Goal: Information Seeking & Learning: Find specific fact

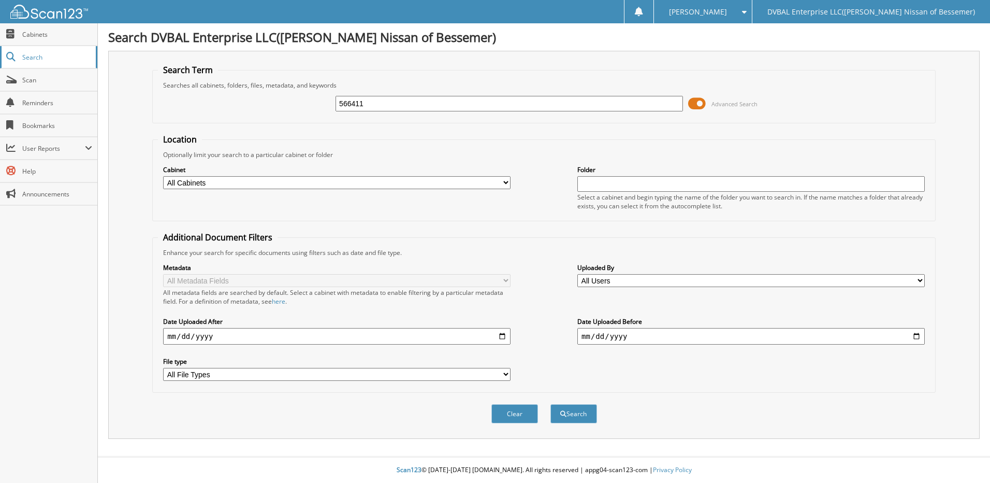
type input "566411"
click at [550, 404] on button "Search" at bounding box center [573, 413] width 47 height 19
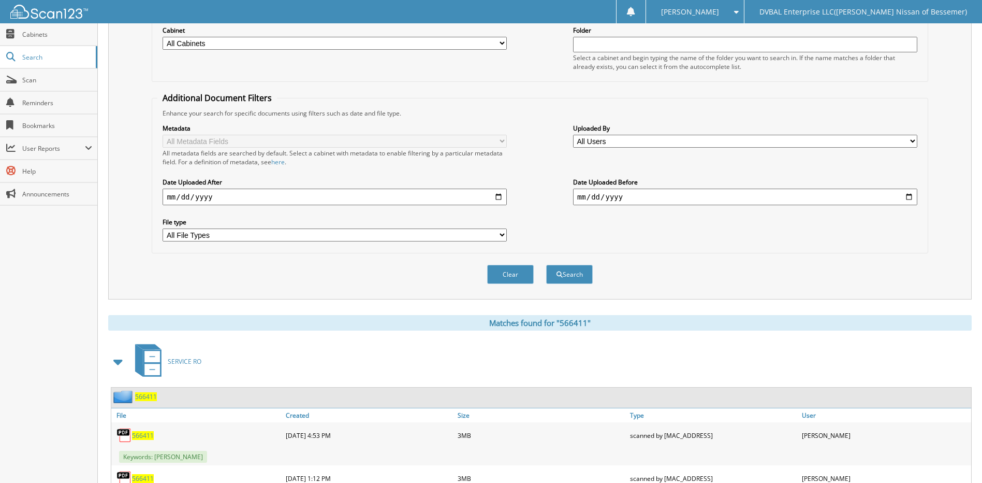
scroll to position [223, 0]
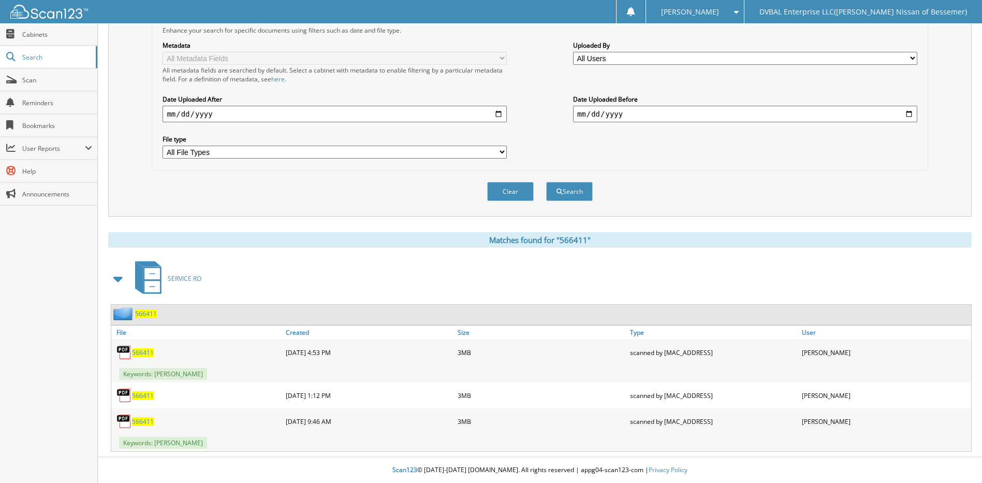
click at [146, 348] on span "566411" at bounding box center [143, 352] width 22 height 9
click at [147, 391] on span "566411" at bounding box center [143, 395] width 22 height 9
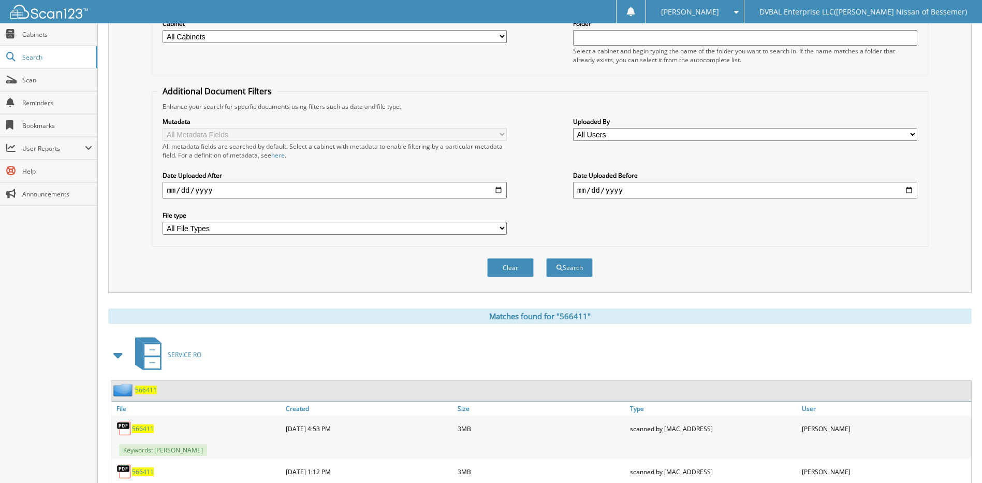
scroll to position [16, 0]
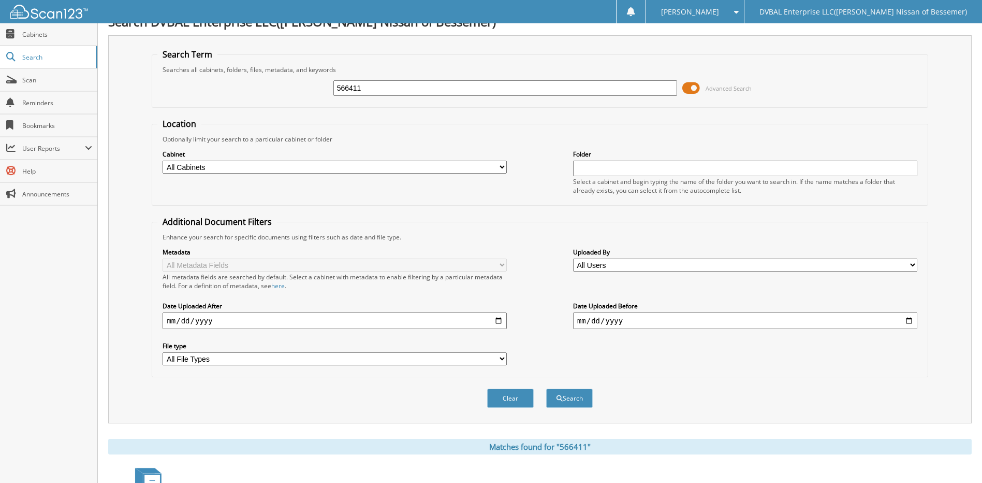
drag, startPoint x: 402, startPoint y: 92, endPoint x: 326, endPoint y: 98, distance: 75.8
click at [326, 98] on div "566411 Advanced Search" at bounding box center [539, 88] width 765 height 28
type input "561270"
click at [577, 395] on button "Search" at bounding box center [569, 397] width 47 height 19
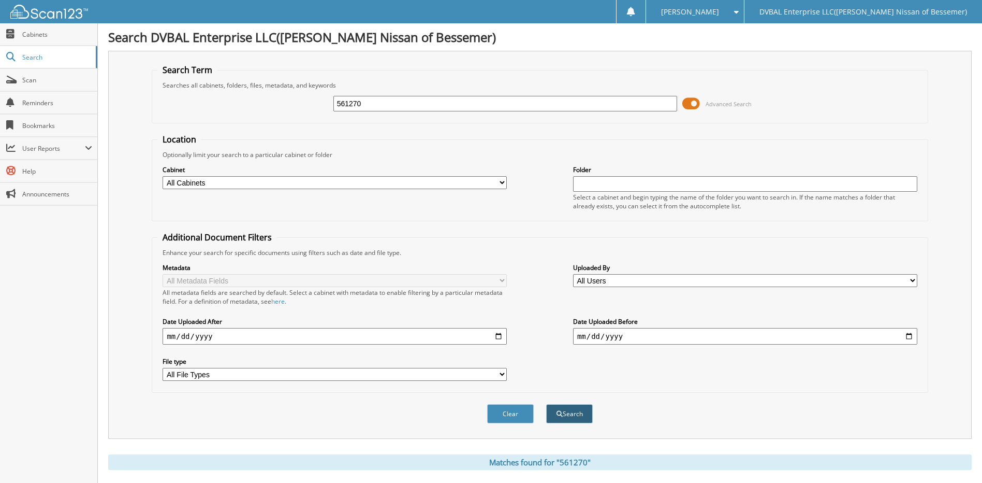
click at [562, 414] on button "Search" at bounding box center [569, 413] width 47 height 19
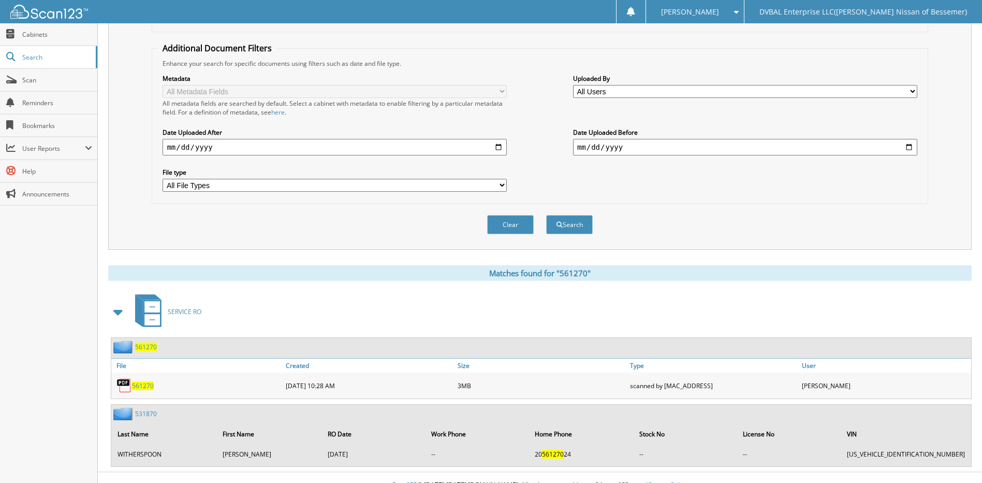
scroll to position [205, 0]
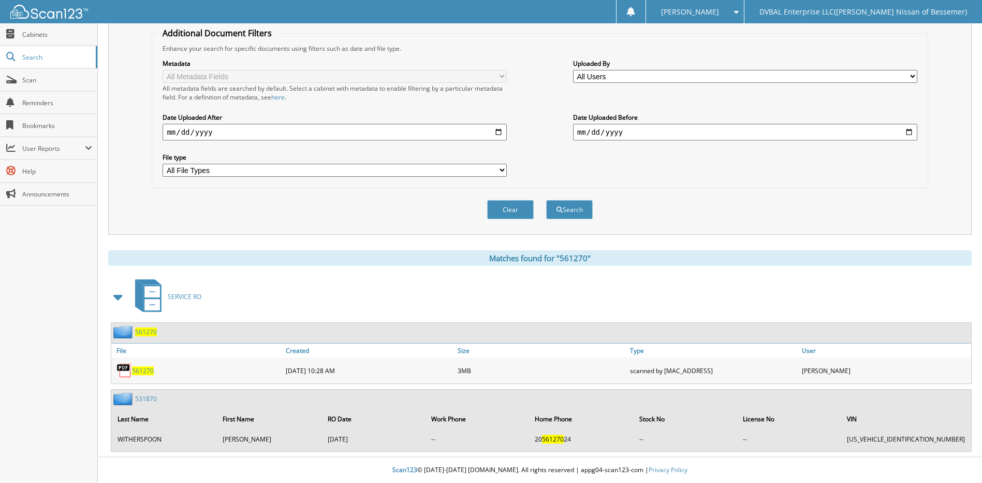
click at [145, 369] on span "561270" at bounding box center [143, 370] width 22 height 9
